Goal: Contribute content: Contribute content

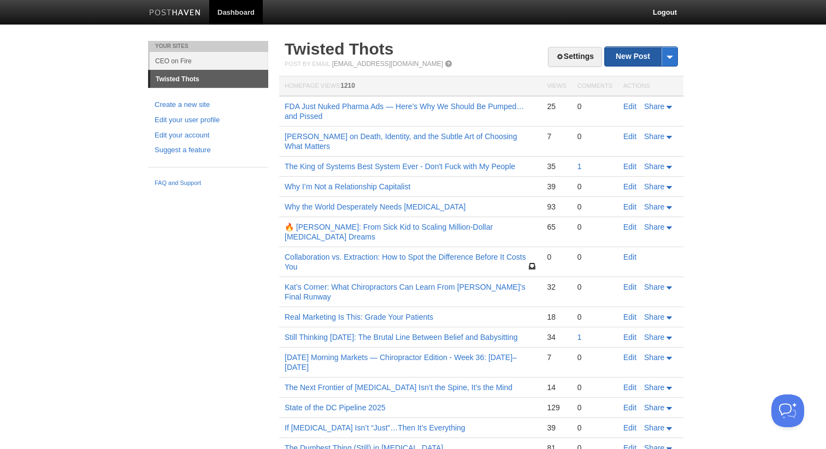
click at [634, 54] on link "New Post" at bounding box center [641, 56] width 73 height 19
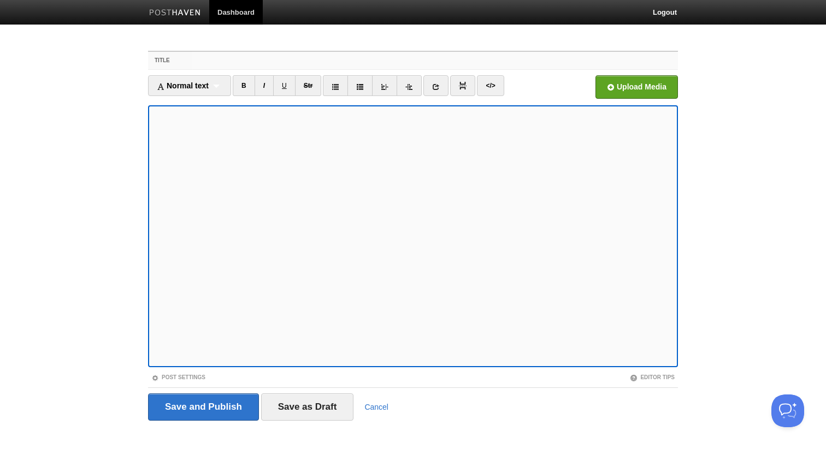
click at [305, 64] on input "Title" at bounding box center [435, 60] width 486 height 17
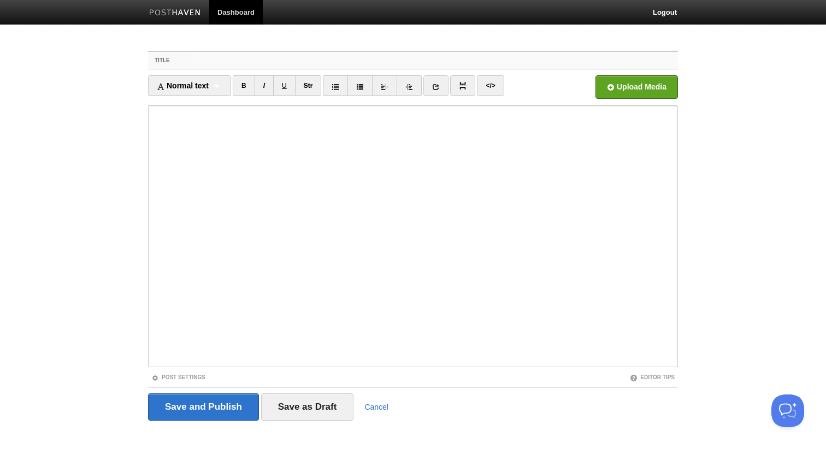
paste input "🏆 The Sports Parent Economy = A [MEDICAL_DATA] Goldmine"
type input "🏆 The Sports Parent Economy = A [MEDICAL_DATA] Goldmine"
drag, startPoint x: 313, startPoint y: 58, endPoint x: 207, endPoint y: 60, distance: 106.5
click at [207, 60] on input "🏆 The Sports Parent Economy = A [MEDICAL_DATA] Goldmine" at bounding box center [435, 60] width 486 height 17
click at [345, 365] on iframe at bounding box center [413, 236] width 530 height 262
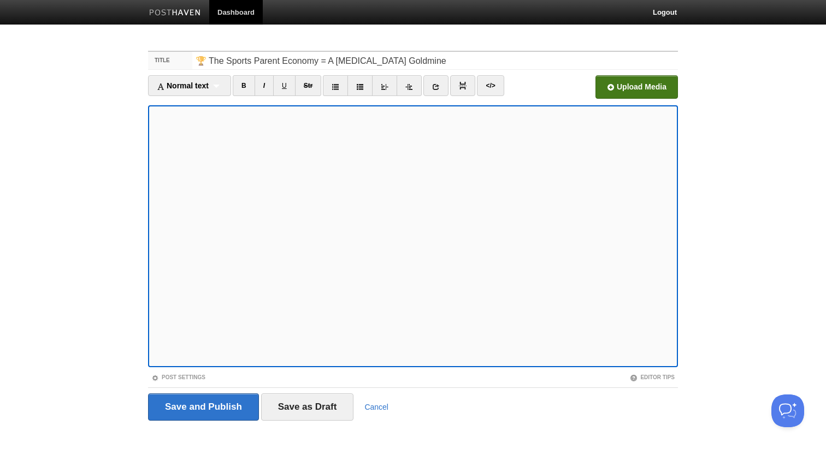
click at [652, 86] on input "file" at bounding box center [306, 90] width 827 height 56
click at [244, 81] on link "B" at bounding box center [244, 85] width 22 height 21
click at [433, 80] on link at bounding box center [435, 85] width 25 height 21
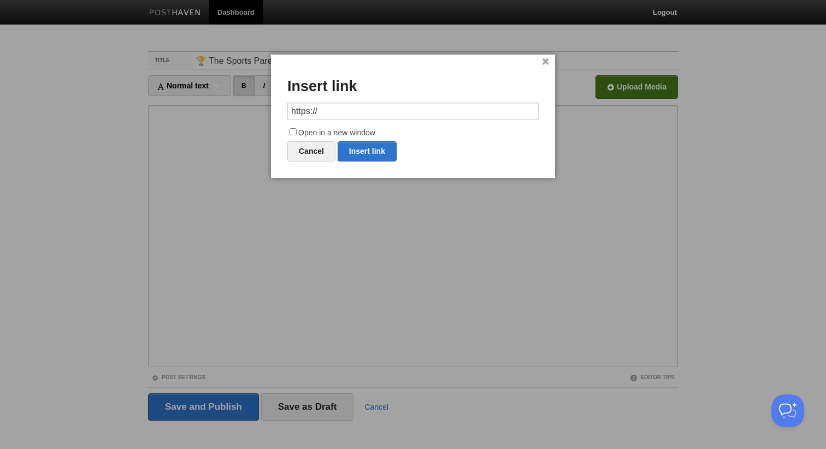
click at [420, 111] on input "https://" at bounding box center [412, 111] width 251 height 17
type input "[URL][DOMAIN_NAME]"
click at [293, 131] on input "Open in a new window" at bounding box center [292, 131] width 7 height 7
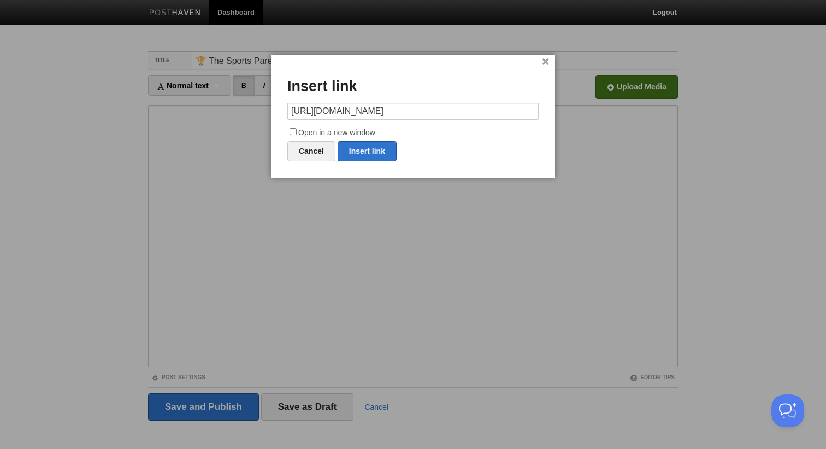
checkbox input "true"
click at [354, 157] on link "Insert link" at bounding box center [367, 151] width 59 height 20
type input "https://"
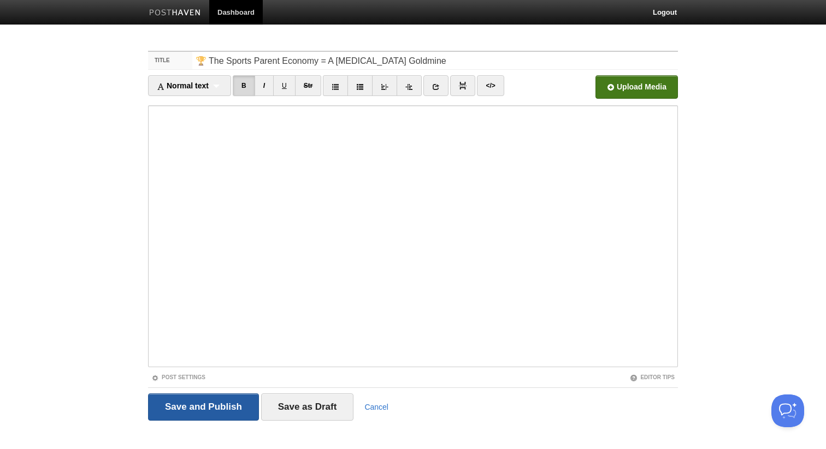
click at [179, 419] on input "Save and Publish" at bounding box center [203, 407] width 111 height 27
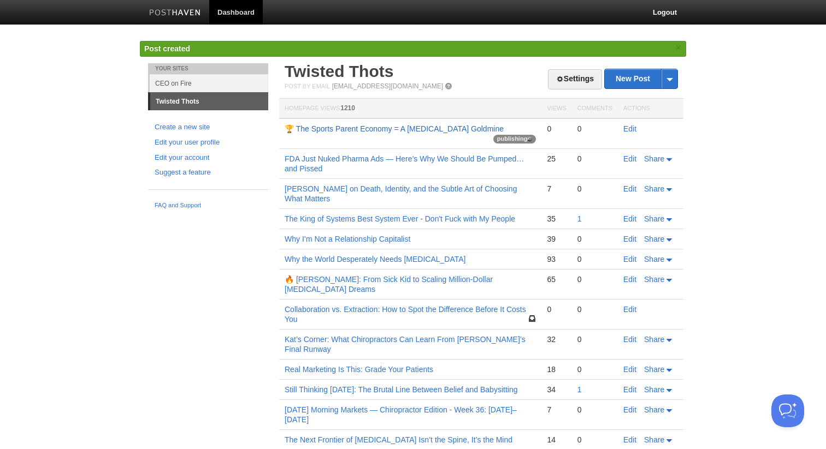
click at [407, 130] on link "🏆 The Sports Parent Economy = A [MEDICAL_DATA] Goldmine" at bounding box center [394, 129] width 219 height 9
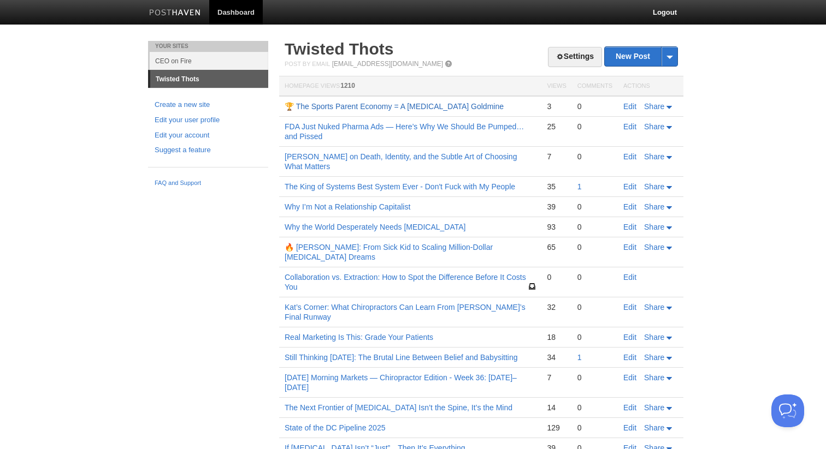
click at [358, 110] on link "🏆 The Sports Parent Economy = A [MEDICAL_DATA] Goldmine" at bounding box center [394, 106] width 219 height 9
